Goal: Transaction & Acquisition: Purchase product/service

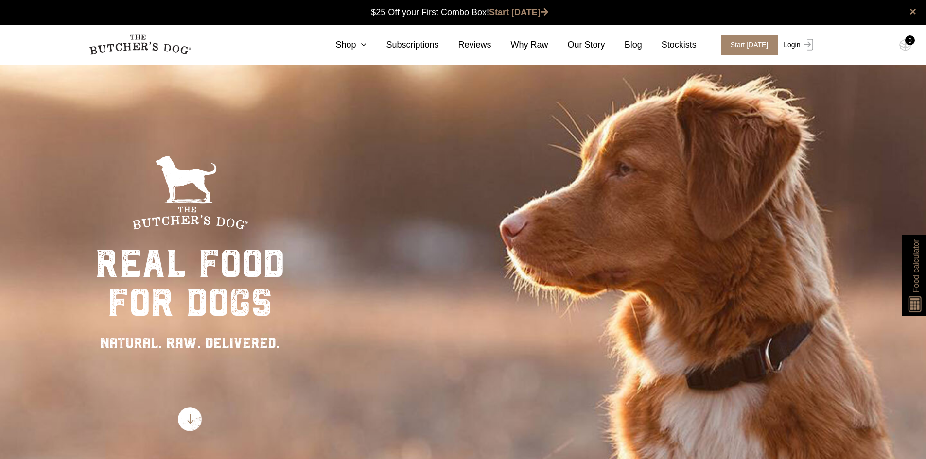
click at [789, 46] on link "Login" at bounding box center [797, 45] width 32 height 20
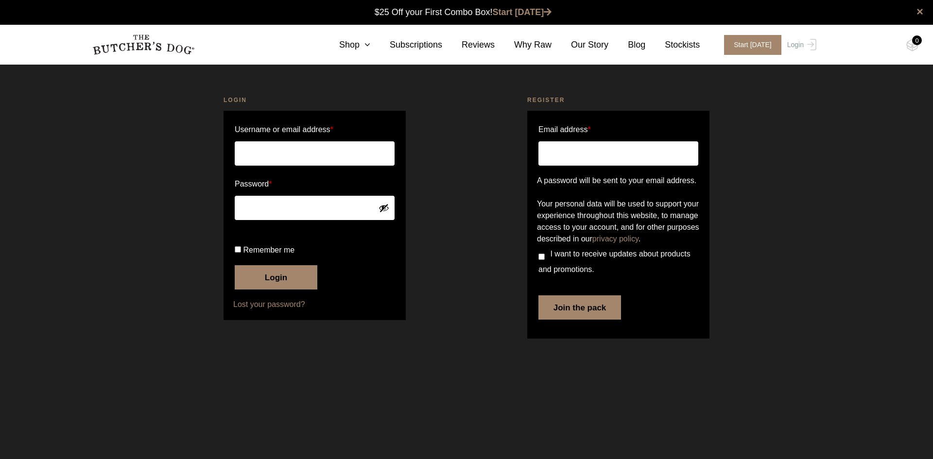
type input "janetflange@gmail.com"
click at [273, 290] on button "Login" at bounding box center [276, 277] width 83 height 24
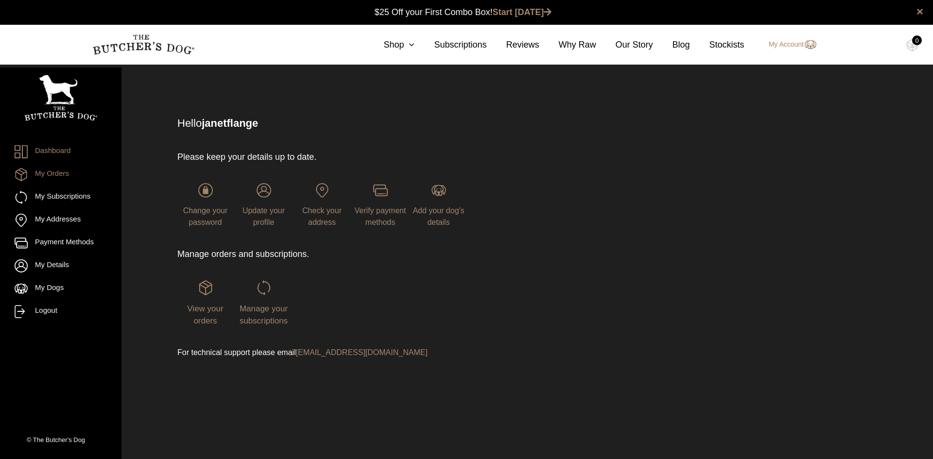
click at [57, 173] on link "My Orders" at bounding box center [61, 174] width 92 height 13
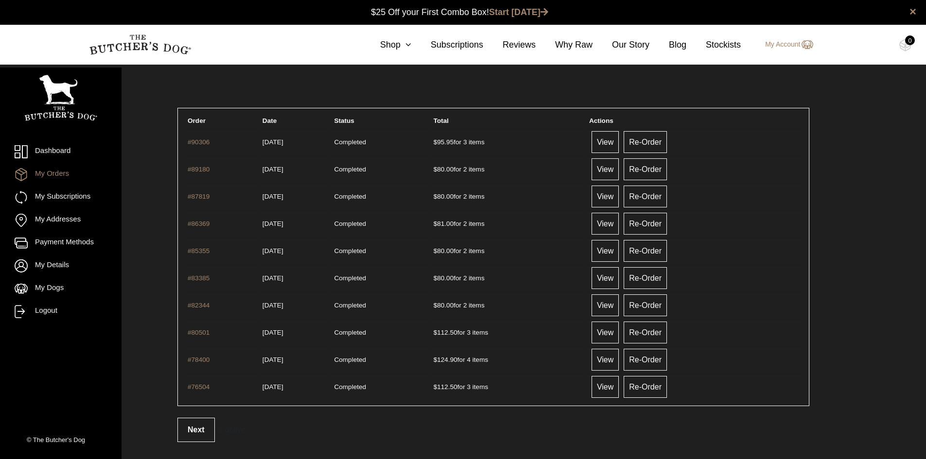
click at [374, 80] on header "Orders" at bounding box center [446, 73] width 648 height 19
click at [402, 44] on link "Shop" at bounding box center [386, 44] width 51 height 13
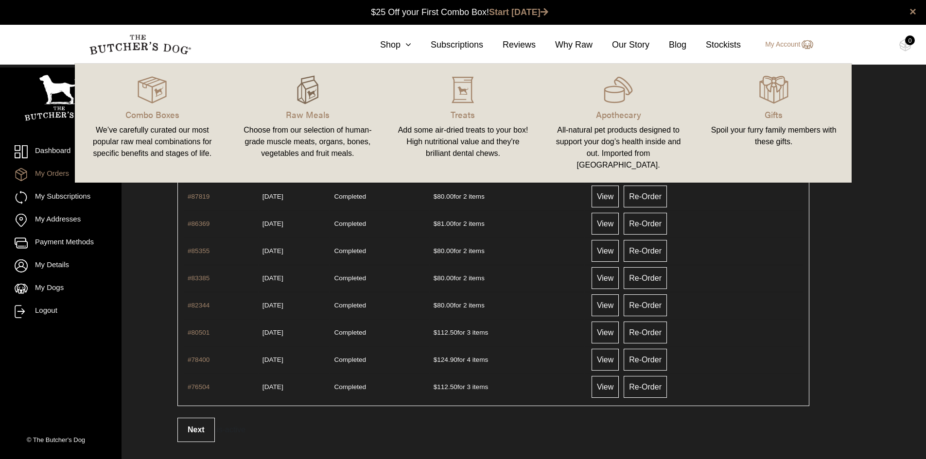
click at [302, 88] on img at bounding box center [307, 89] width 29 height 29
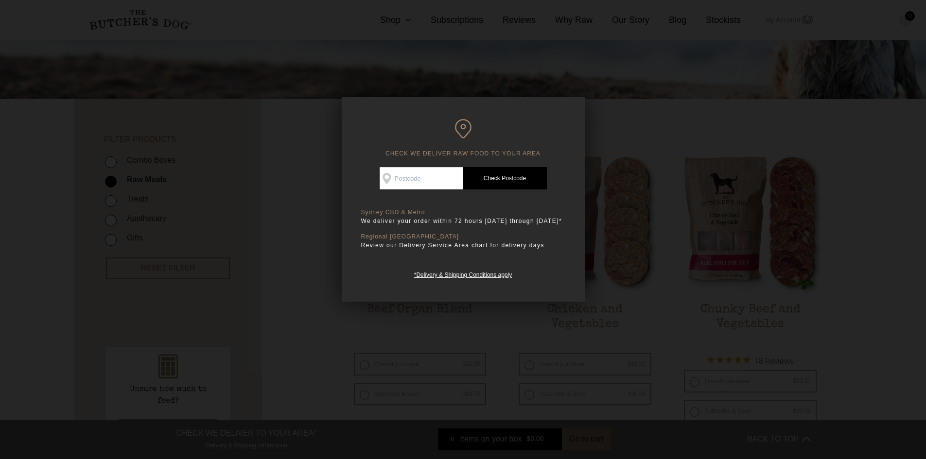
scroll to position [146, 0]
click at [420, 179] on input "Check Availability At" at bounding box center [422, 178] width 84 height 22
type input "2031"
click at [507, 176] on link "Check Postcode" at bounding box center [505, 178] width 84 height 22
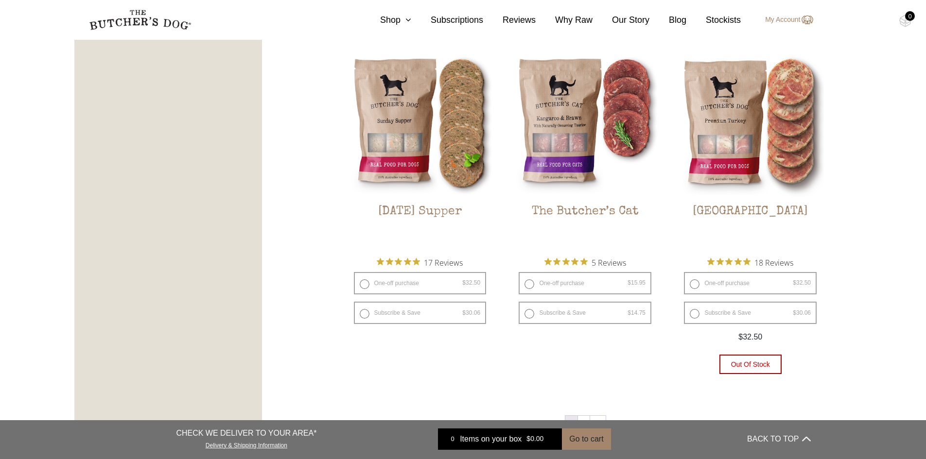
scroll to position [1215, 0]
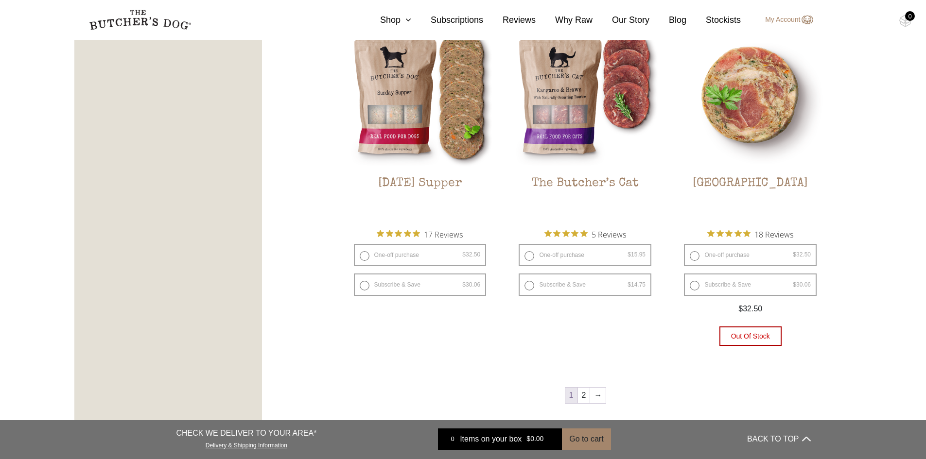
click at [694, 253] on label "One-off purchase $ 32.50 — or subscribe and save 7.5%" at bounding box center [750, 255] width 133 height 22
radio input "true"
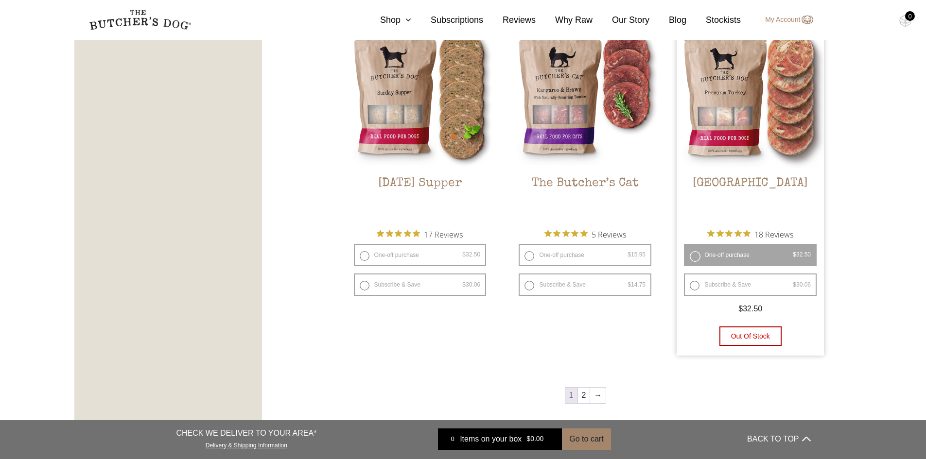
click at [586, 398] on link "2" at bounding box center [584, 396] width 12 height 16
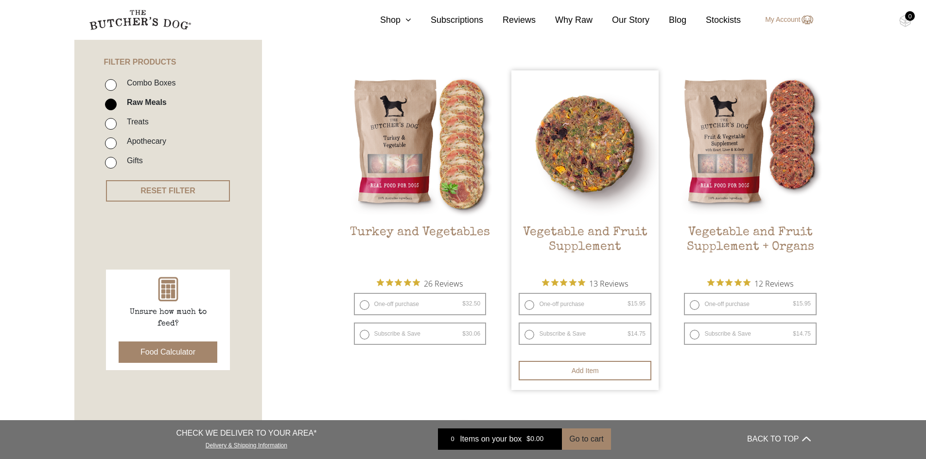
scroll to position [220, 0]
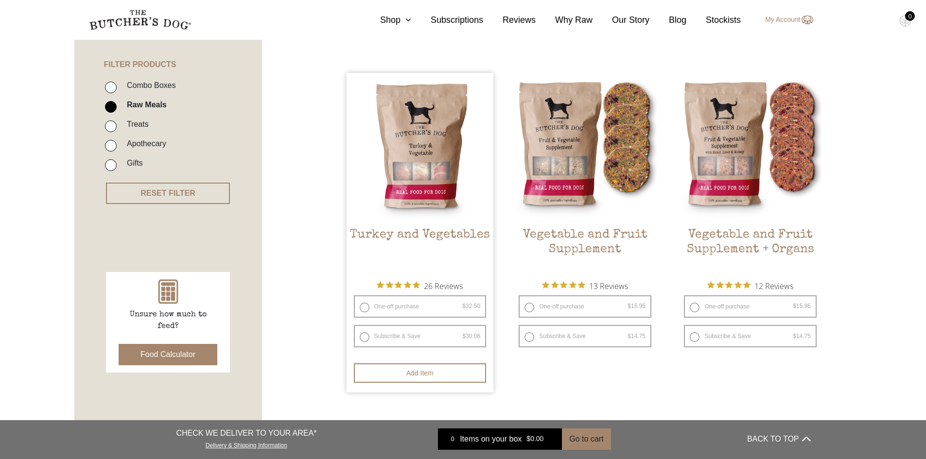
click at [365, 305] on label "One-off purchase $ 32.50 — or subscribe and save 7.5%" at bounding box center [420, 307] width 133 height 22
radio input "true"
click at [362, 306] on label "One-off purchase $ 32.50 — or subscribe and save 7.5%" at bounding box center [420, 307] width 133 height 22
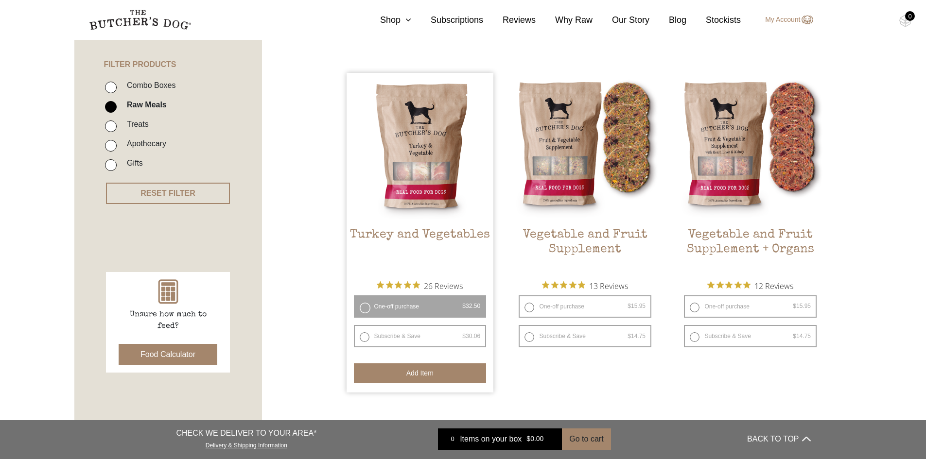
click at [417, 372] on button "Add item" at bounding box center [420, 373] width 133 height 19
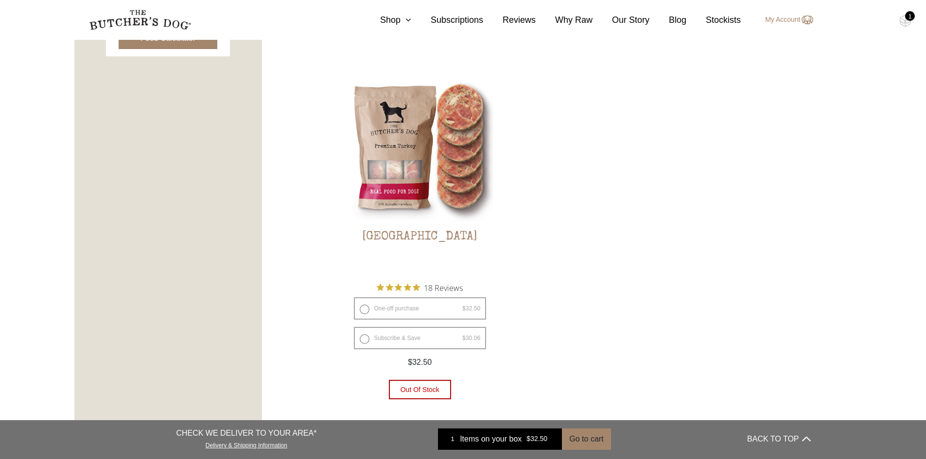
scroll to position [560, 0]
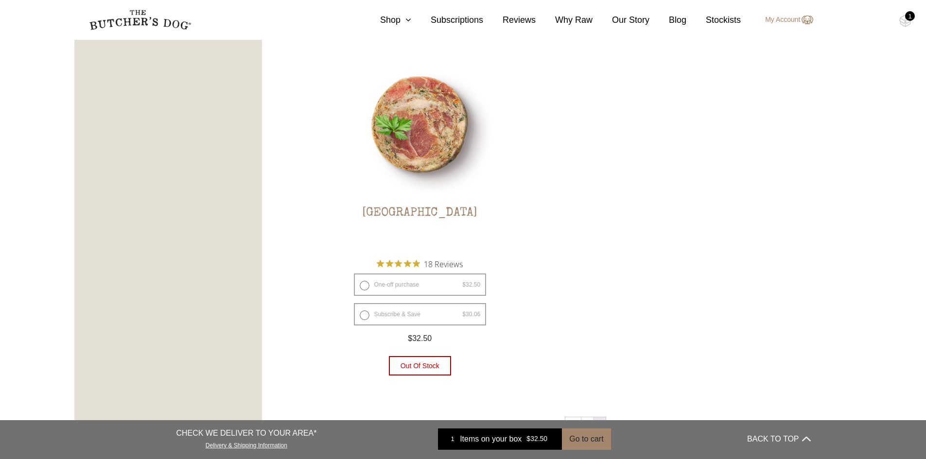
click at [361, 284] on label "One-off purchase $ 32.50 — or subscribe and save 7.5%" at bounding box center [420, 285] width 133 height 22
radio input "true"
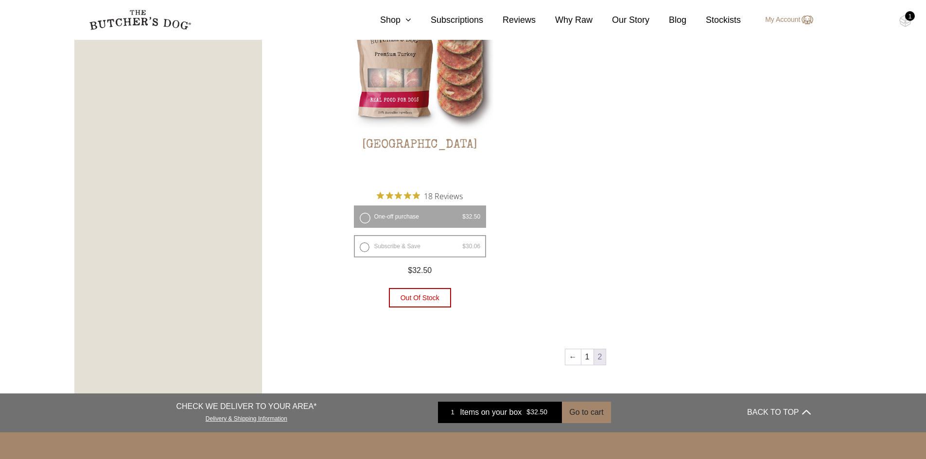
scroll to position [632, 0]
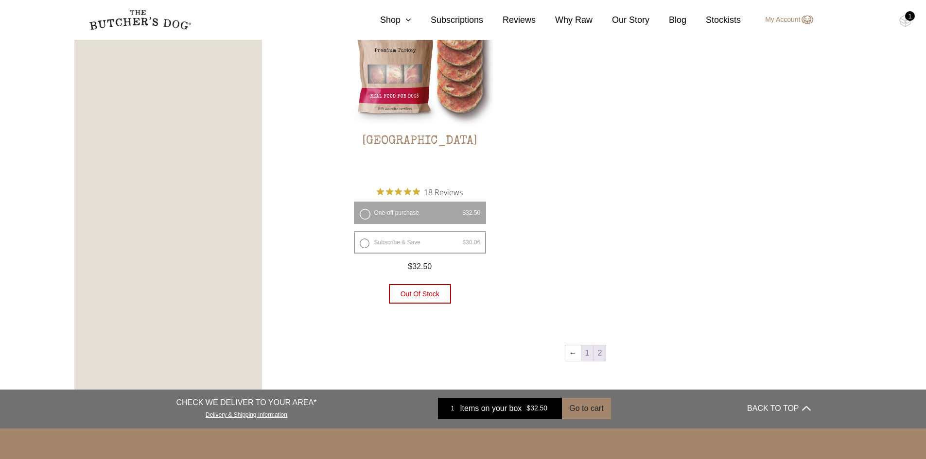
click at [589, 353] on link "1" at bounding box center [587, 354] width 12 height 16
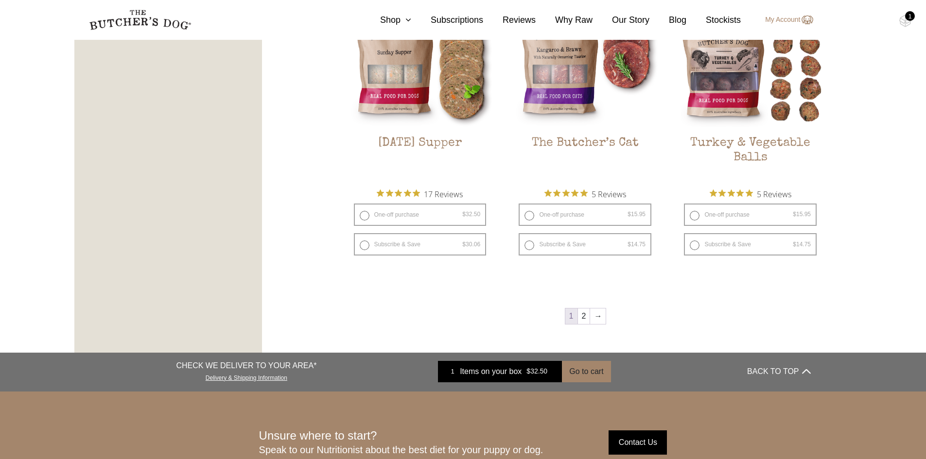
scroll to position [1289, 0]
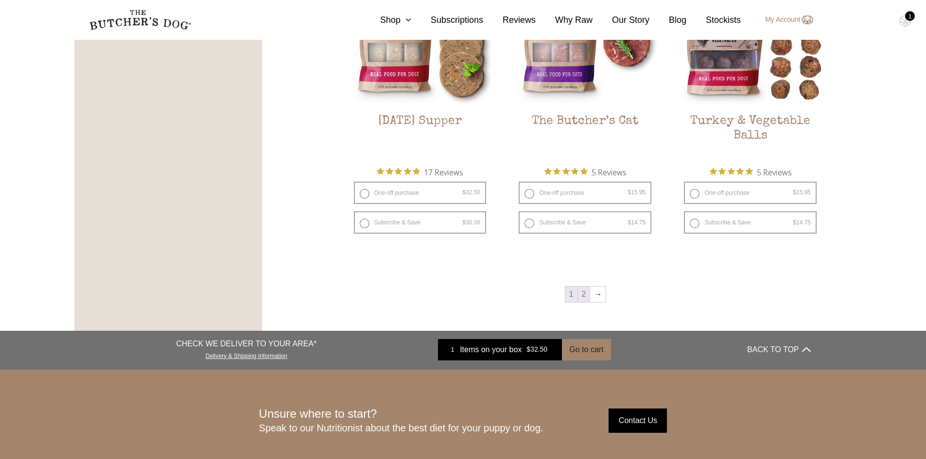
click at [584, 297] on link "2" at bounding box center [584, 295] width 12 height 16
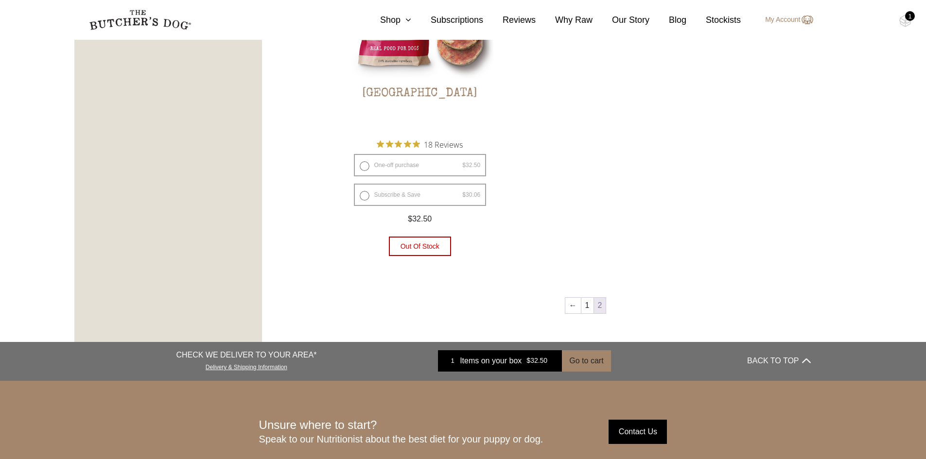
scroll to position [681, 0]
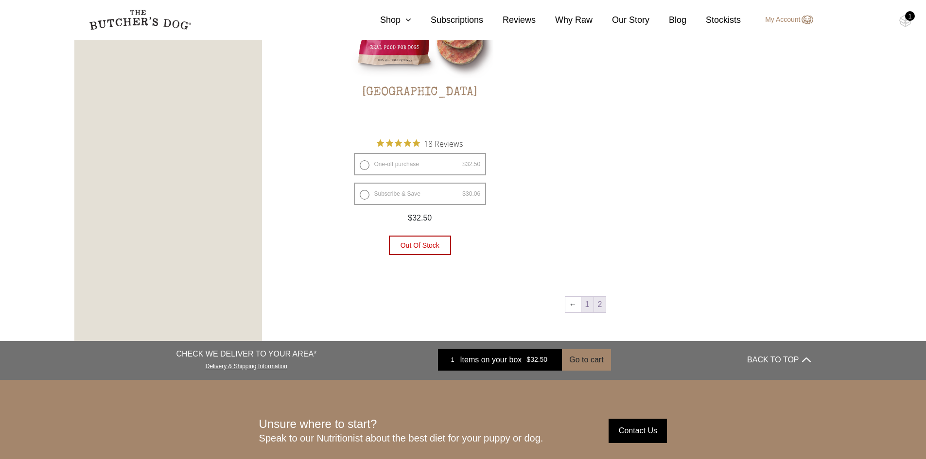
click at [586, 306] on link "1" at bounding box center [587, 305] width 12 height 16
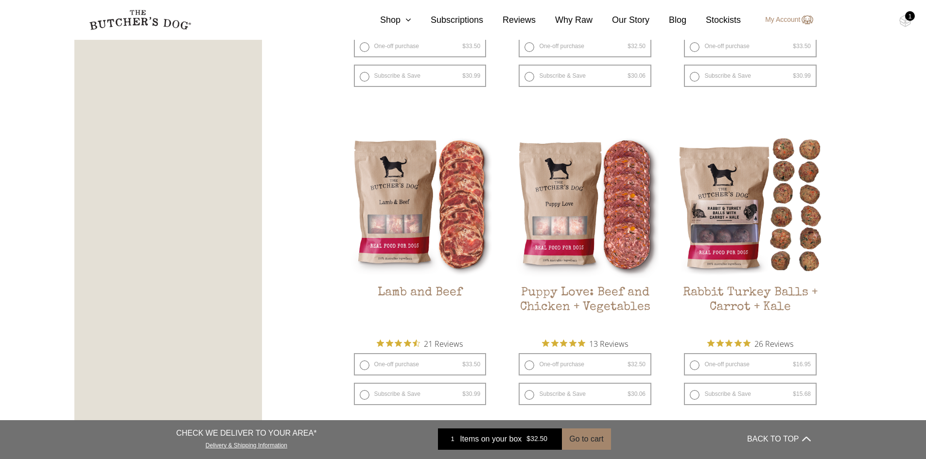
scroll to position [852, 0]
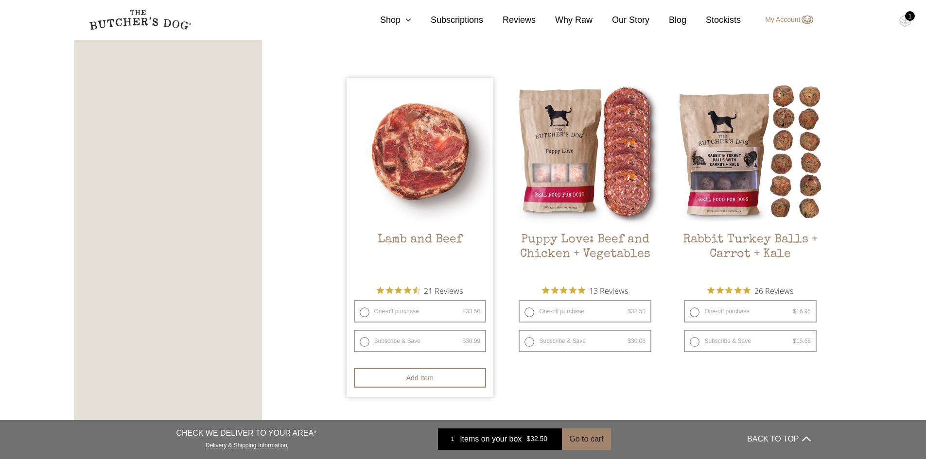
click at [363, 311] on label "One-off purchase $ 33.50 — or subscribe and save 7.5%" at bounding box center [420, 311] width 133 height 22
radio input "true"
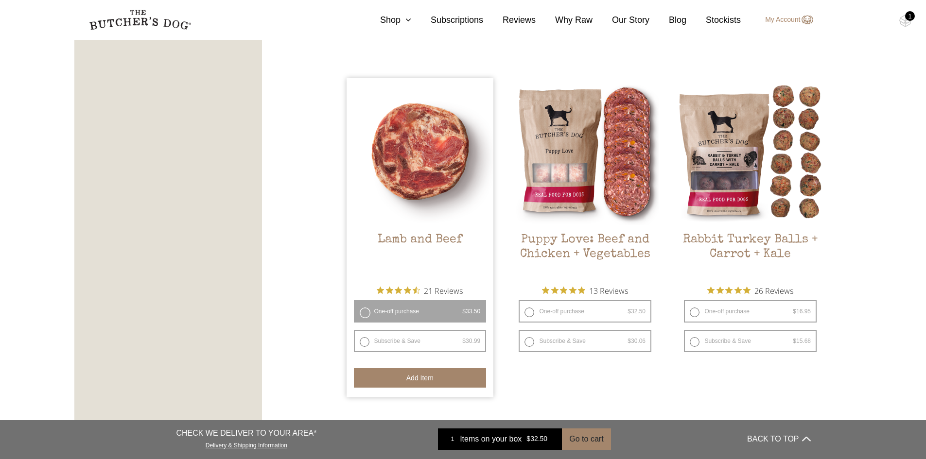
click at [419, 377] on button "Add item" at bounding box center [420, 377] width 133 height 19
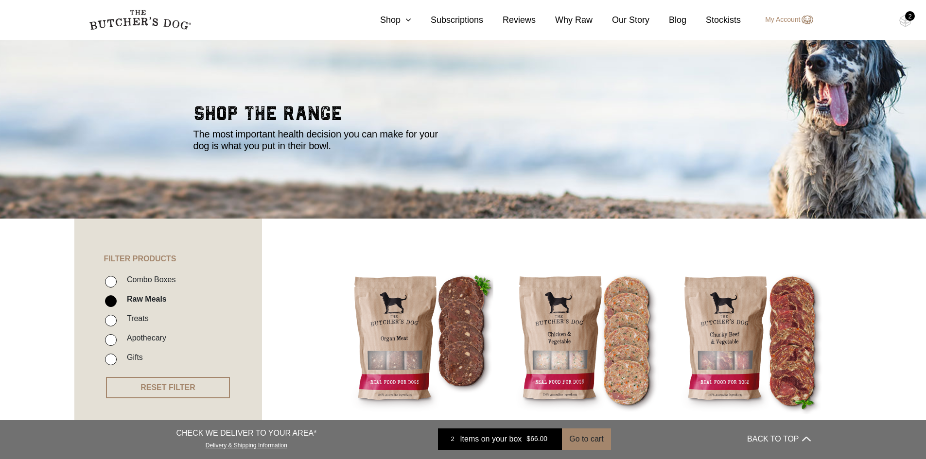
scroll to position [0, 0]
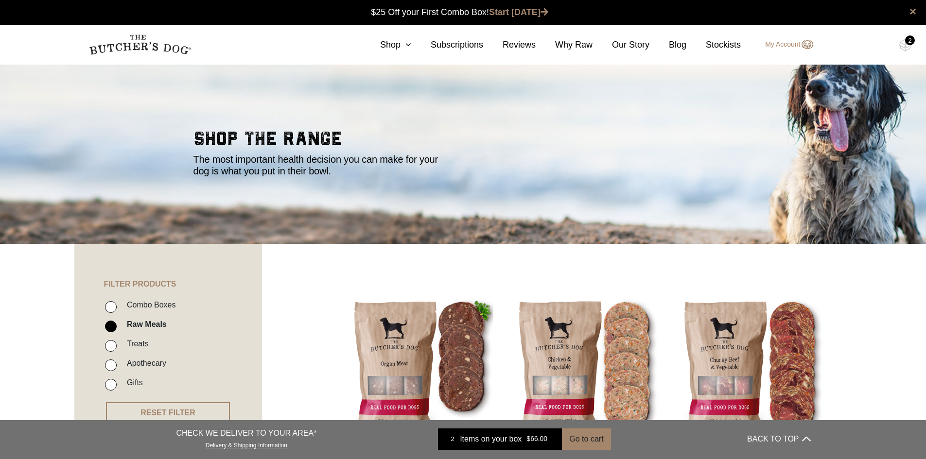
click at [907, 41] on div "2" at bounding box center [910, 40] width 10 height 10
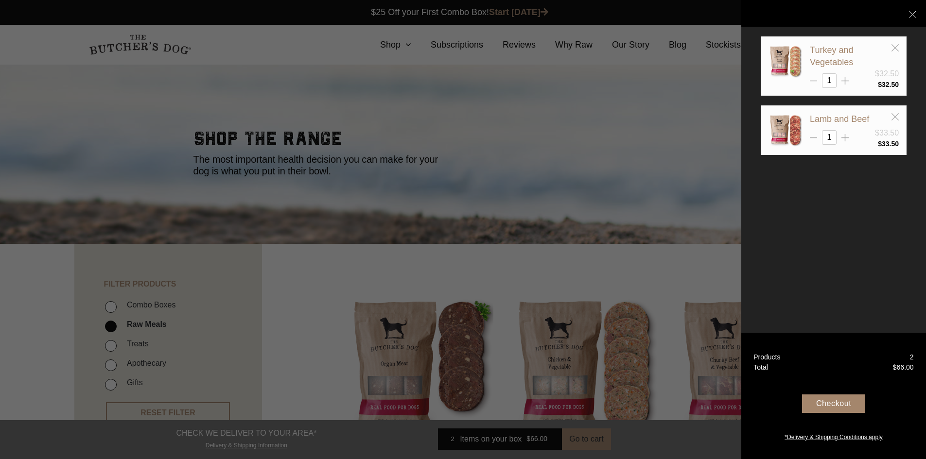
click at [832, 406] on div "Checkout" at bounding box center [833, 404] width 63 height 18
